Goal: Task Accomplishment & Management: Use online tool/utility

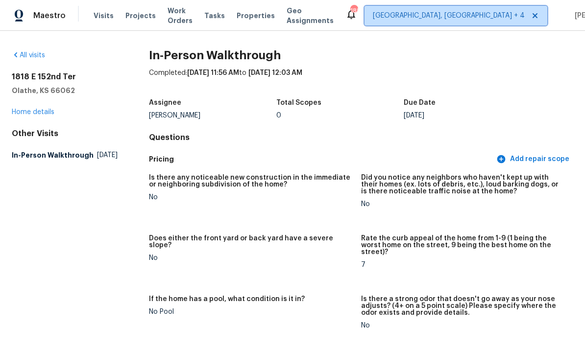
click at [408, 14] on span "[GEOGRAPHIC_DATA], [GEOGRAPHIC_DATA] + 4" at bounding box center [449, 16] width 152 height 10
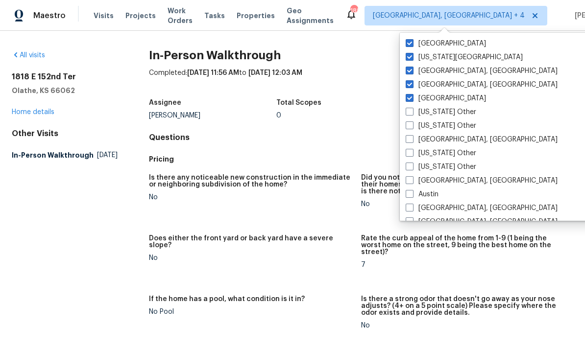
click at [408, 55] on label "[US_STATE][GEOGRAPHIC_DATA]" at bounding box center [464, 57] width 117 height 10
click at [408, 55] on input "[US_STATE][GEOGRAPHIC_DATA]" at bounding box center [409, 55] width 6 height 6
checkbox input "false"
click at [408, 44] on span at bounding box center [410, 43] width 8 height 8
click at [408, 44] on input "Raleigh" at bounding box center [409, 42] width 6 height 6
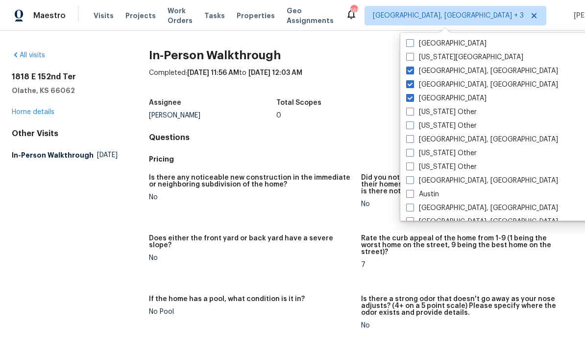
checkbox input "false"
click at [408, 96] on span at bounding box center [410, 98] width 8 height 8
click at [408, 96] on input "Atlanta" at bounding box center [409, 97] width 6 height 6
checkbox input "false"
click at [114, 108] on div "1818 E 152nd Ter Olathe, KS 66062 Home details" at bounding box center [65, 94] width 106 height 45
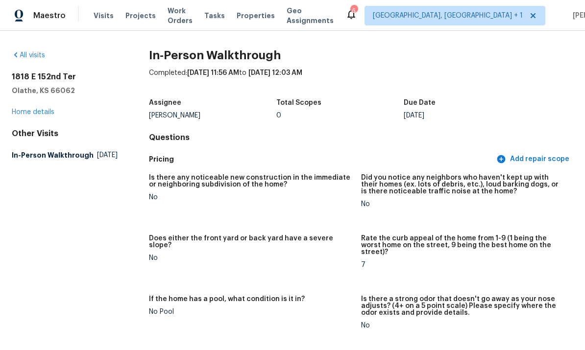
click at [253, 18] on span "Properties" at bounding box center [256, 16] width 38 height 10
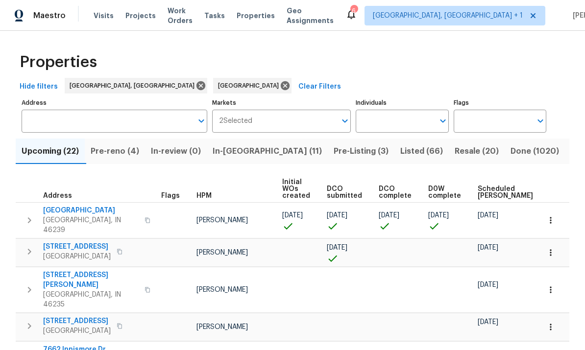
click at [334, 146] on span "Pre-Listing (3)" at bounding box center [361, 151] width 55 height 14
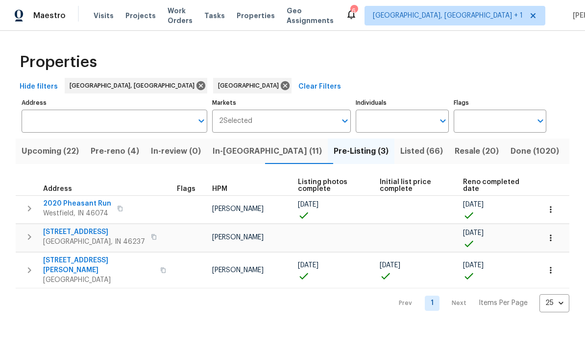
click at [400, 157] on span "Listed (66)" at bounding box center [421, 151] width 43 height 14
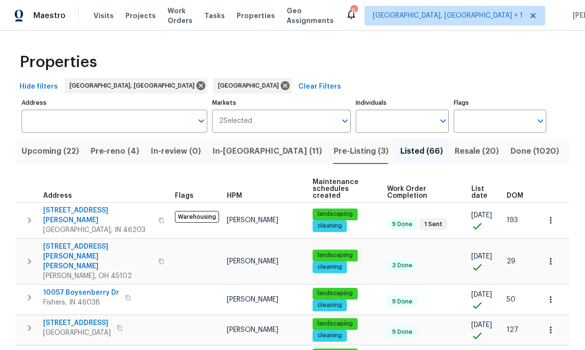
click at [408, 190] on span "List date" at bounding box center [480, 193] width 19 height 14
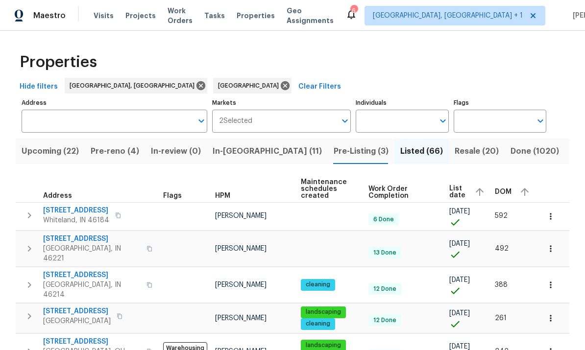
click at [408, 195] on span "List date" at bounding box center [457, 192] width 17 height 14
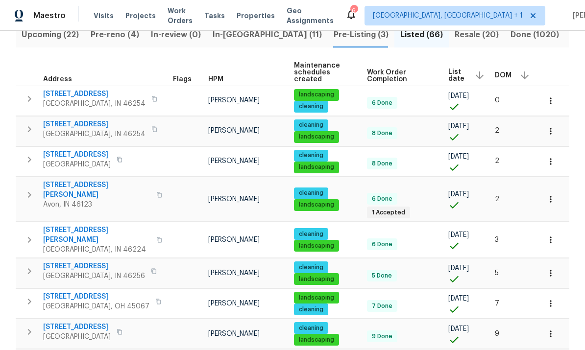
scroll to position [116, 0]
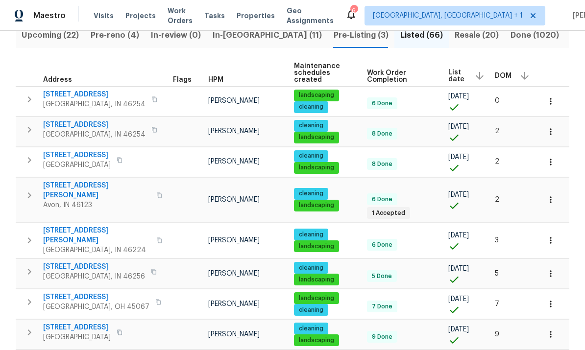
click at [408, 157] on icon "button" at bounding box center [551, 162] width 10 height 10
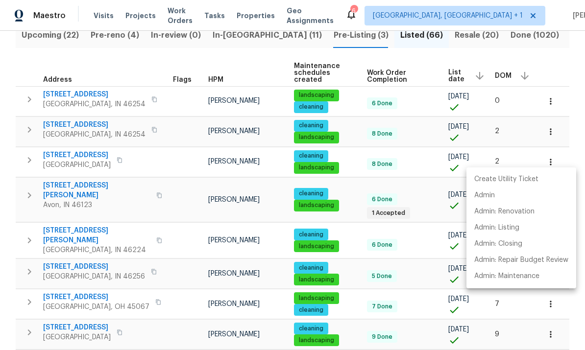
click at [77, 152] on div at bounding box center [292, 175] width 585 height 350
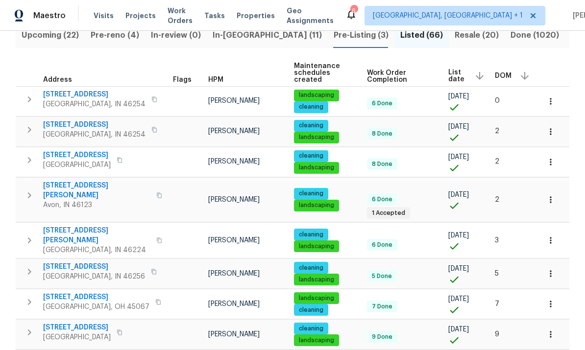
click at [78, 150] on span "5326 Elmwood Ln" at bounding box center [77, 155] width 68 height 10
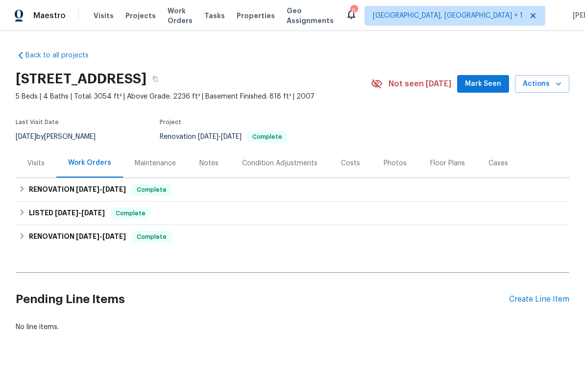
click at [37, 163] on div "Visits" at bounding box center [35, 163] width 17 height 10
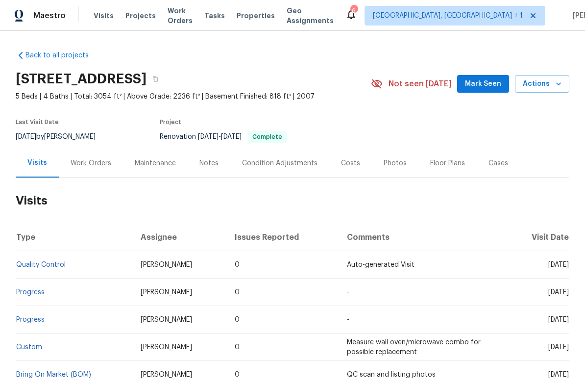
click at [546, 86] on span "Actions" at bounding box center [542, 84] width 39 height 12
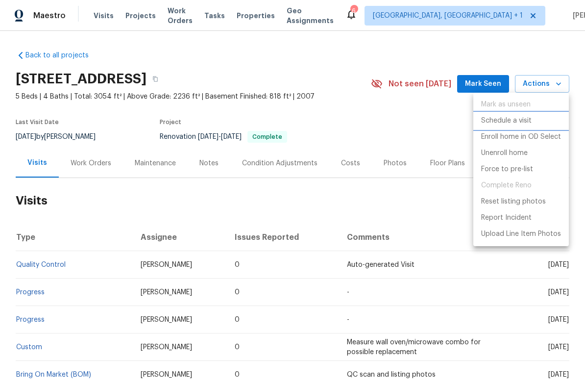
click at [518, 120] on p "Schedule a visit" at bounding box center [506, 121] width 50 height 10
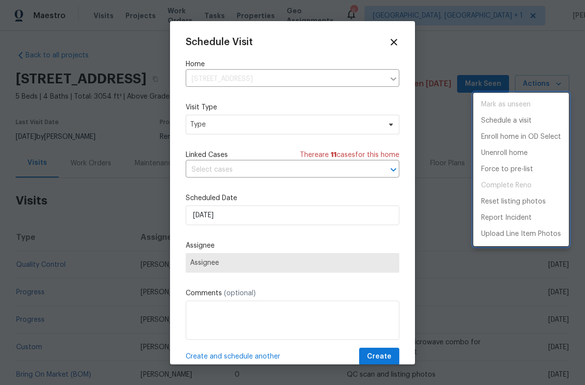
click at [205, 125] on div at bounding box center [292, 192] width 585 height 385
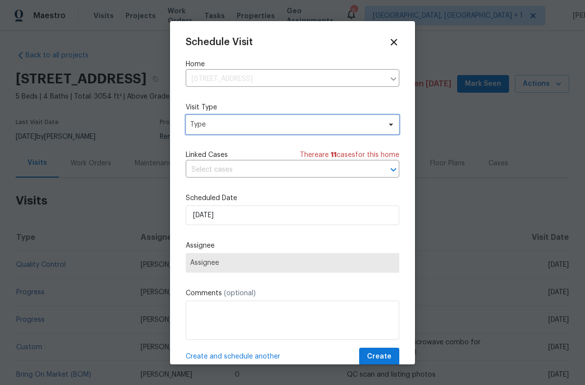
click at [205, 128] on span "Type" at bounding box center [285, 125] width 191 height 10
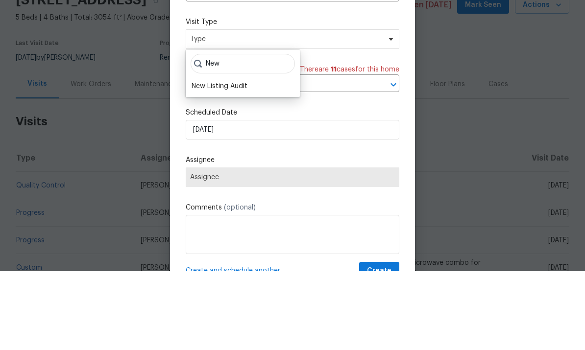
type input "New"
click at [203, 160] on div "New Listing Audit" at bounding box center [220, 165] width 56 height 10
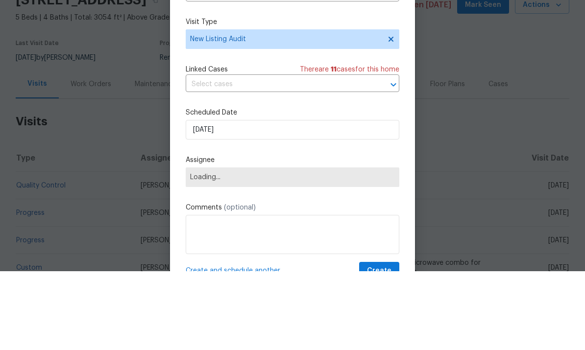
scroll to position [37, 0]
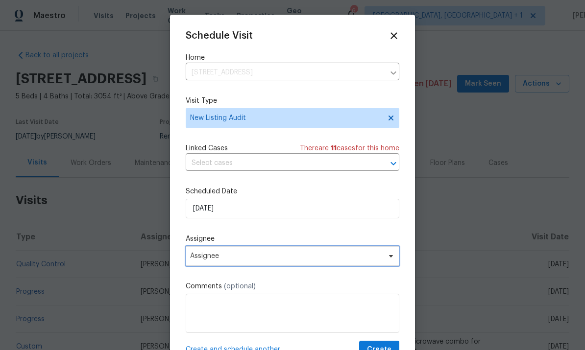
click at [198, 258] on span "Assignee" at bounding box center [286, 256] width 192 height 8
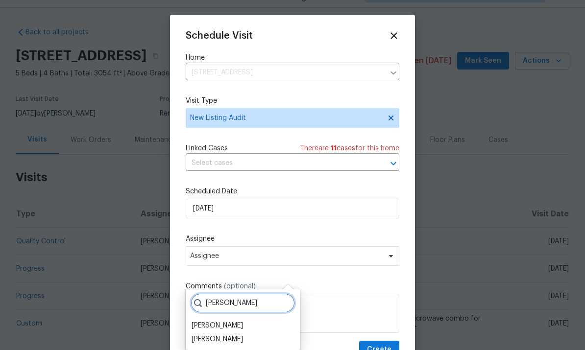
type input "[PERSON_NAME]"
click at [205, 335] on div "[PERSON_NAME]" at bounding box center [217, 340] width 51 height 10
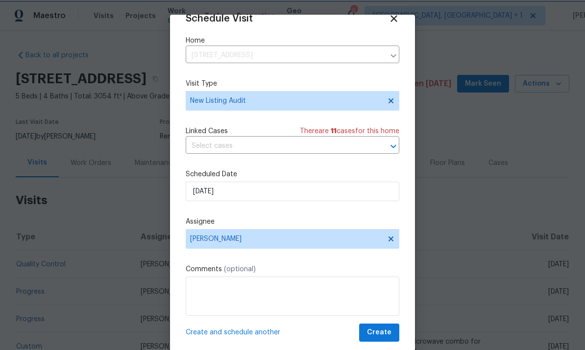
scroll to position [19, 0]
click at [382, 333] on span "Create" at bounding box center [379, 333] width 24 height 12
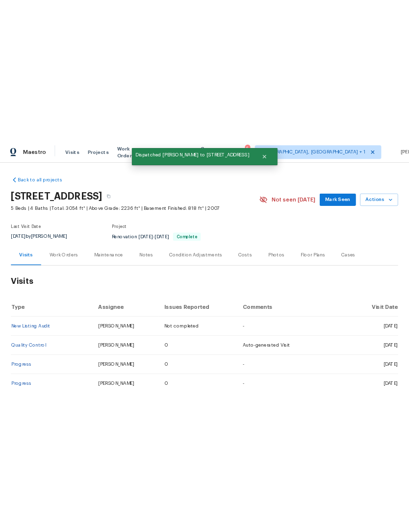
scroll to position [0, 0]
